Goal: Download file/media

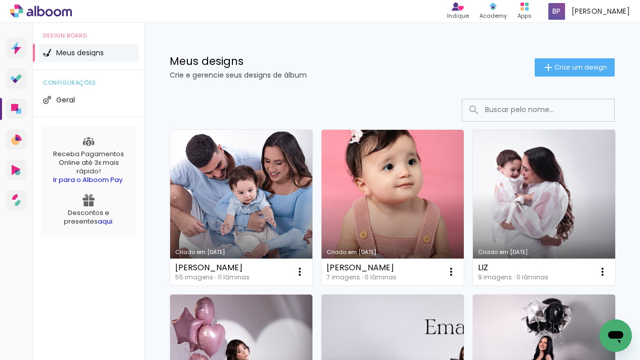
click at [253, 170] on link "Criado em [DATE]" at bounding box center [241, 207] width 142 height 155
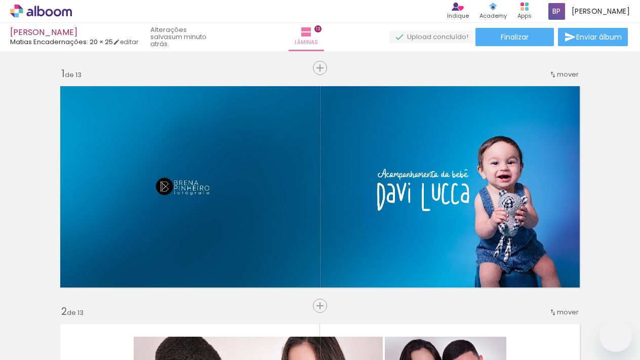
drag, startPoint x: 367, startPoint y: 154, endPoint x: 442, endPoint y: 172, distance: 76.6
click at [0, 0] on slot at bounding box center [0, 0] width 0 height 0
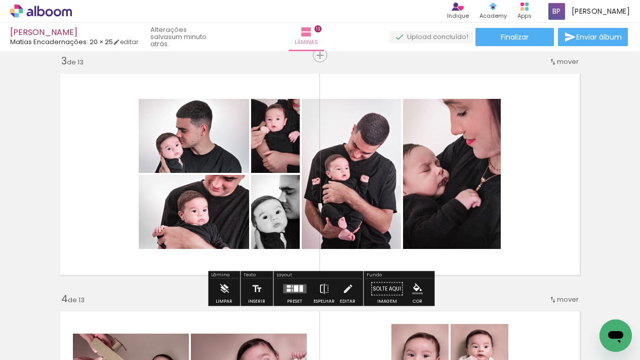
scroll to position [0, 3179]
click at [287, 288] on quentale-layouter at bounding box center [294, 288] width 23 height 9
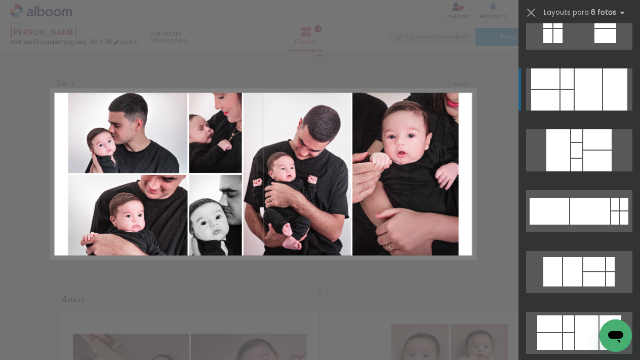
scroll to position [646, 0]
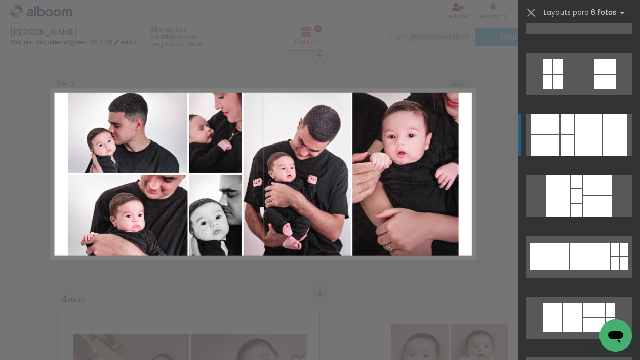
click at [589, 130] on div at bounding box center [588, 135] width 27 height 42
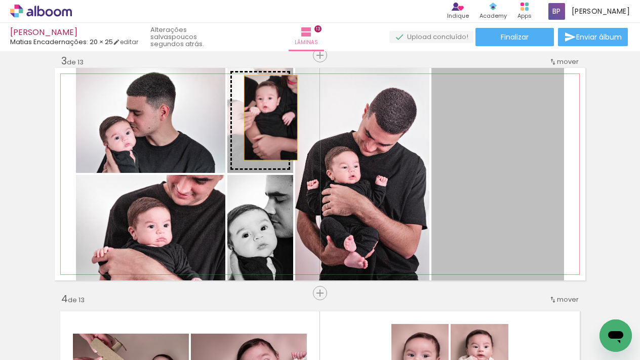
drag, startPoint x: 538, startPoint y: 192, endPoint x: 271, endPoint y: 117, distance: 277.2
click at [0, 0] on slot at bounding box center [0, 0] width 0 height 0
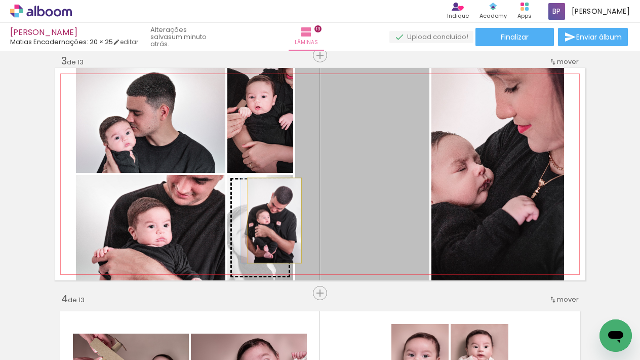
drag, startPoint x: 362, startPoint y: 193, endPoint x: 274, endPoint y: 220, distance: 91.8
click at [0, 0] on slot at bounding box center [0, 0] width 0 height 0
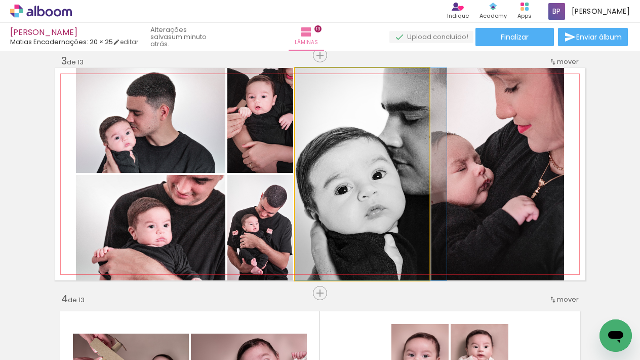
drag, startPoint x: 384, startPoint y: 197, endPoint x: 402, endPoint y: 196, distance: 17.8
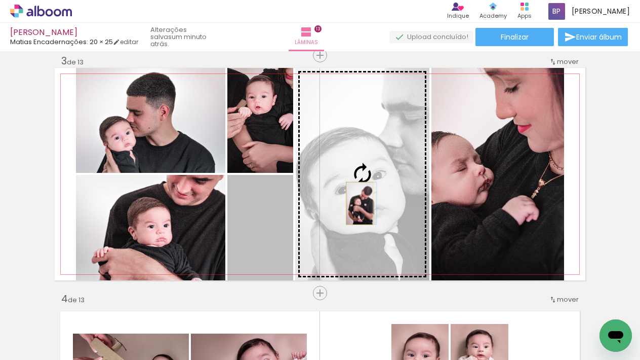
drag, startPoint x: 269, startPoint y: 230, endPoint x: 456, endPoint y: 213, distance: 187.2
click at [0, 0] on slot at bounding box center [0, 0] width 0 height 0
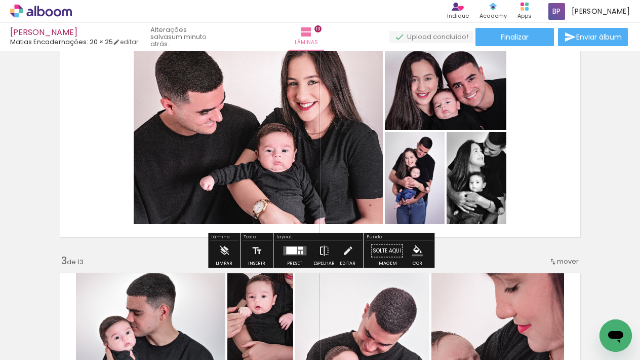
scroll to position [295, 0]
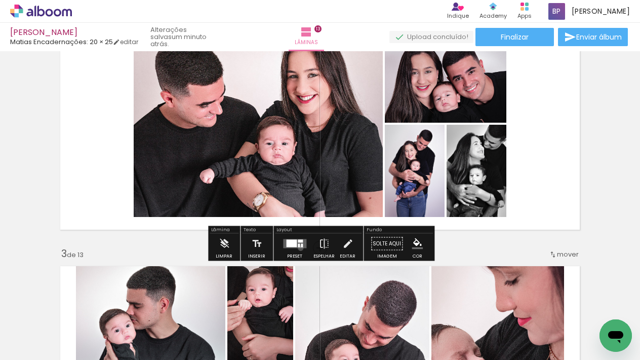
click at [298, 246] on quentale-layouter at bounding box center [294, 243] width 23 height 9
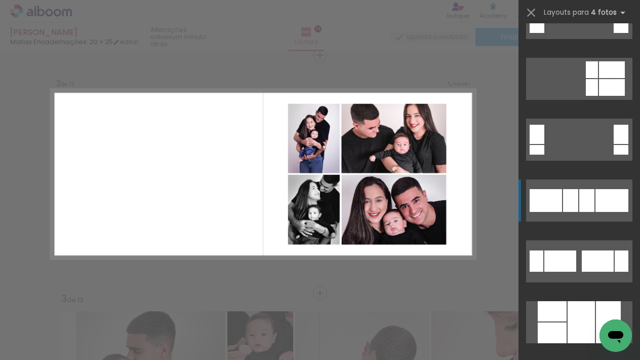
scroll to position [338, 0]
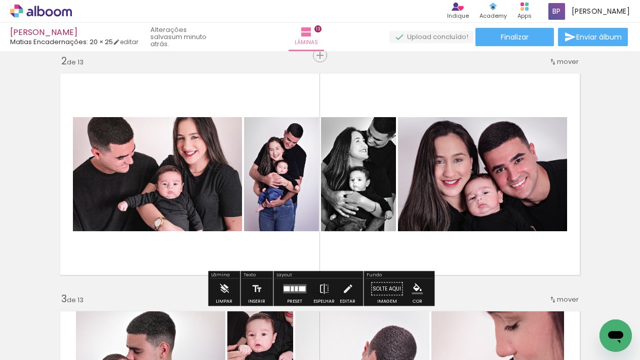
click at [296, 288] on quentale-layouter at bounding box center [294, 288] width 23 height 9
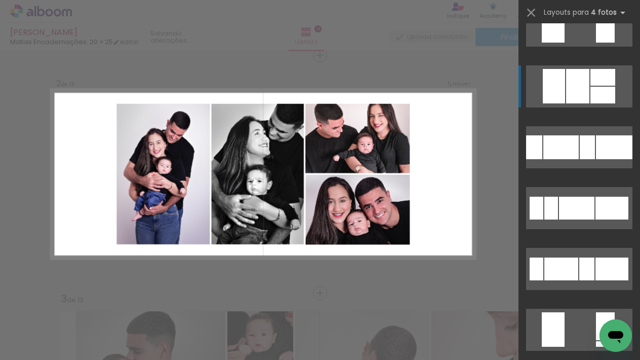
scroll to position [2042, 0]
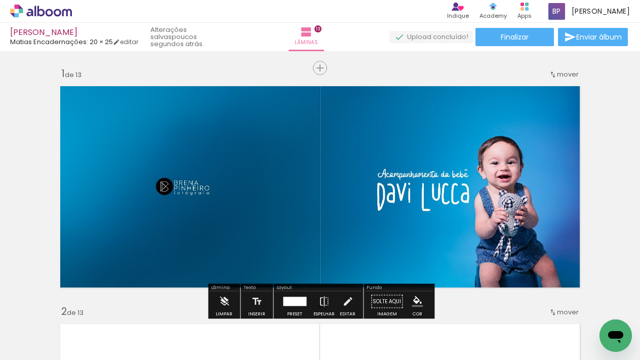
scroll to position [0, 0]
click at [520, 34] on span "Finalizar" at bounding box center [515, 36] width 28 height 7
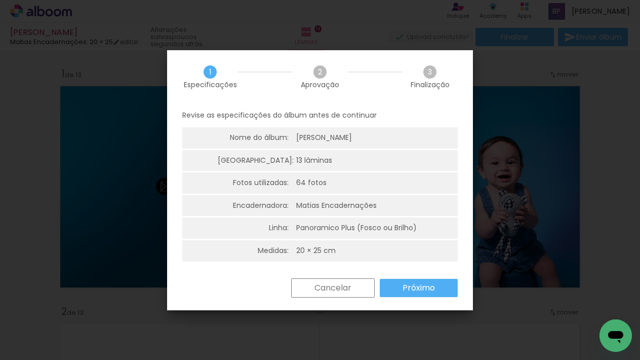
click at [0, 0] on slot "Próximo" at bounding box center [0, 0] width 0 height 0
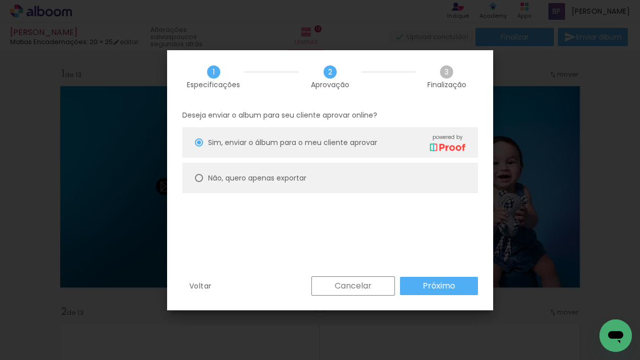
click at [414, 286] on paper-button "Próximo" at bounding box center [439, 285] width 78 height 18
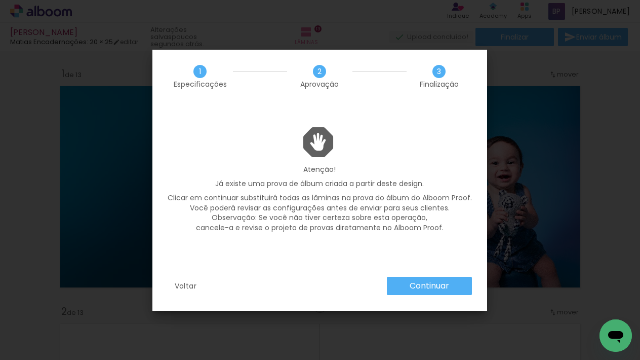
drag, startPoint x: 419, startPoint y: 281, endPoint x: 426, endPoint y: 280, distance: 6.7
click at [0, 0] on slot "Continuar" at bounding box center [0, 0] width 0 height 0
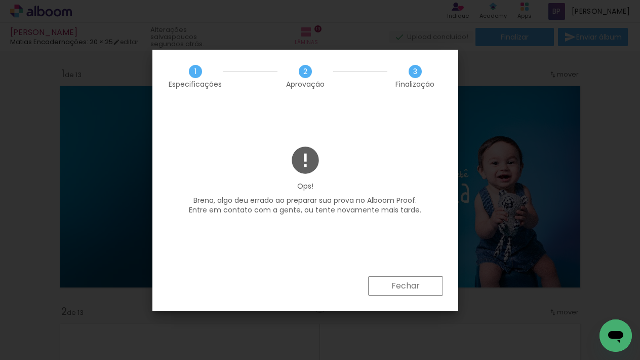
click at [422, 281] on paper-button "Fechar" at bounding box center [405, 285] width 75 height 19
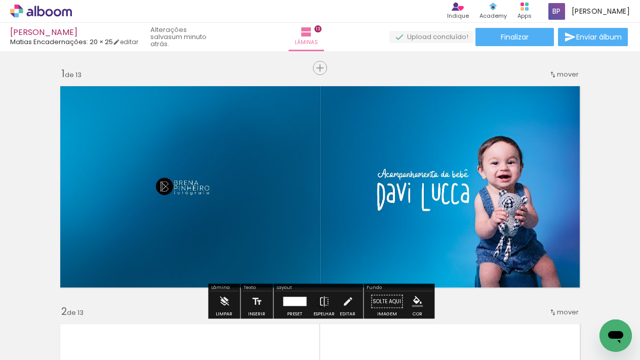
click at [523, 24] on div "davi lucca Matias Encadernações: 20 × 25 editar um minuto atrás. Lâminas 13 Fin…" at bounding box center [320, 25] width 640 height 51
click at [528, 35] on paper-button "Finalizar" at bounding box center [515, 37] width 78 height 18
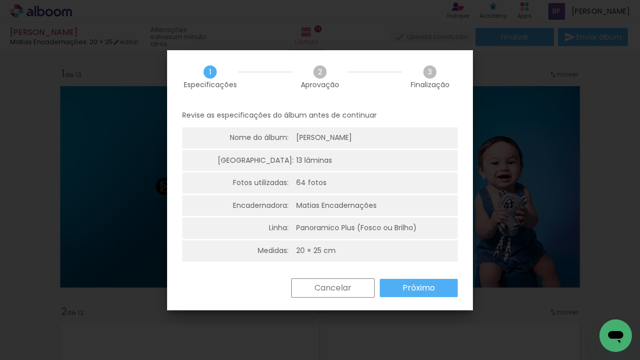
click at [0, 0] on slot "Próximo" at bounding box center [0, 0] width 0 height 0
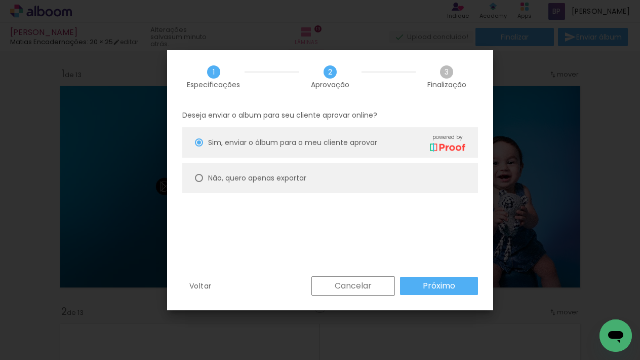
click at [421, 285] on paper-button "Próximo" at bounding box center [439, 285] width 78 height 18
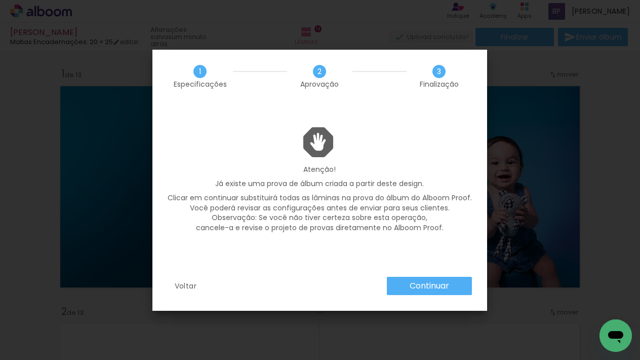
click at [0, 0] on slot "Continuar" at bounding box center [0, 0] width 0 height 0
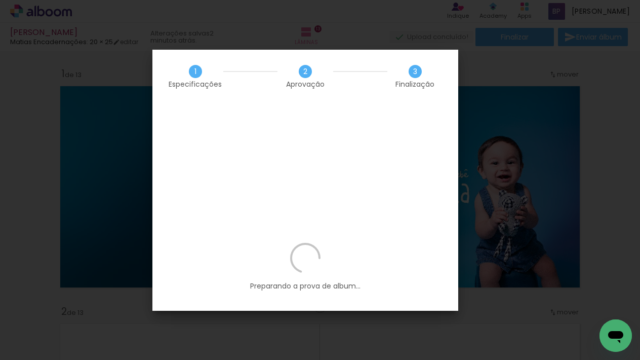
click at [416, 243] on div "Preparando a prova de album..." at bounding box center [305, 277] width 306 height 68
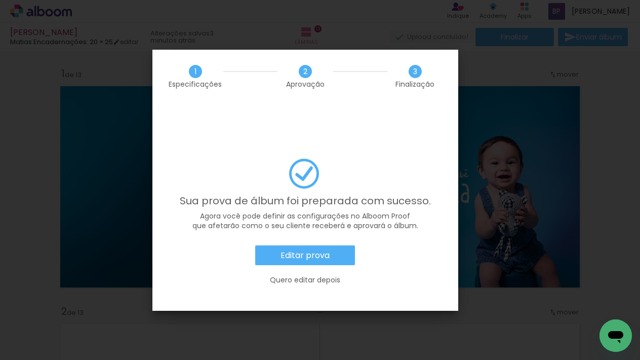
drag, startPoint x: 297, startPoint y: 224, endPoint x: 352, endPoint y: 204, distance: 59.0
click at [0, 0] on slot "Editar prova" at bounding box center [0, 0] width 0 height 0
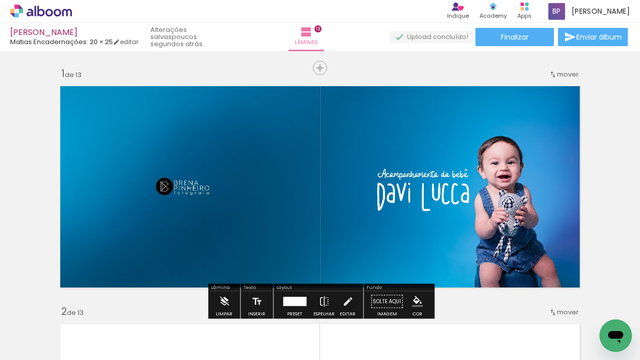
scroll to position [0, 3163]
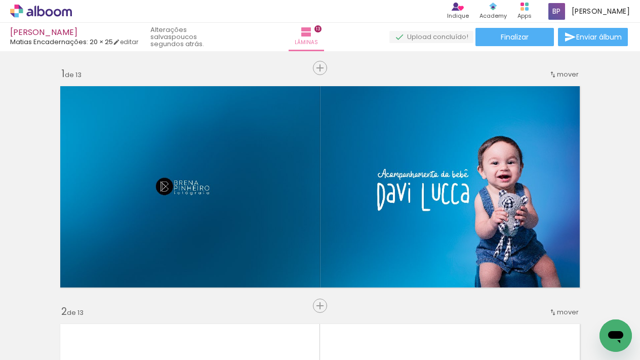
drag, startPoint x: 525, startPoint y: 38, endPoint x: 520, endPoint y: 53, distance: 15.5
click at [525, 37] on span "Finalizar" at bounding box center [515, 36] width 28 height 7
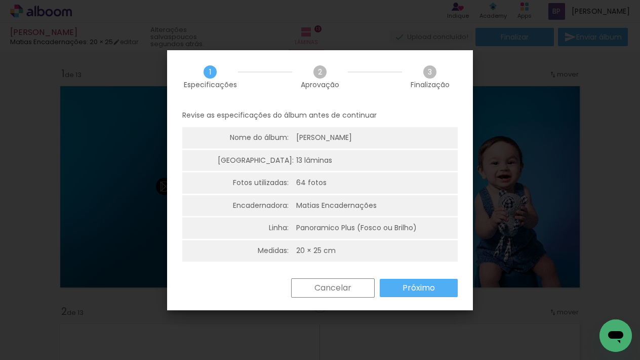
drag, startPoint x: 412, startPoint y: 281, endPoint x: 388, endPoint y: 247, distance: 41.4
click at [0, 0] on slot "Próximo" at bounding box center [0, 0] width 0 height 0
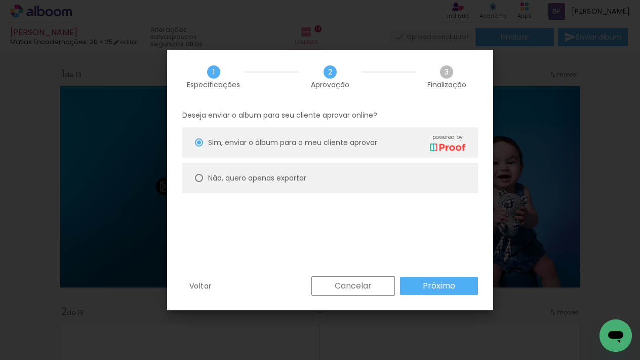
click at [0, 0] on slot "Não, quero apenas exportar" at bounding box center [0, 0] width 0 height 0
type paper-radio-button "on"
drag, startPoint x: 448, startPoint y: 288, endPoint x: 359, endPoint y: 261, distance: 92.5
click at [0, 0] on slot "Próximo" at bounding box center [0, 0] width 0 height 0
type input "Alta, 300 DPI"
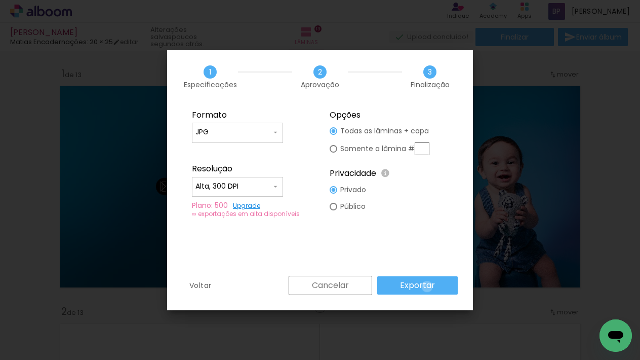
drag, startPoint x: 429, startPoint y: 286, endPoint x: 391, endPoint y: 250, distance: 52.3
click at [0, 0] on slot "Exportar" at bounding box center [0, 0] width 0 height 0
